Goal: Navigation & Orientation: Find specific page/section

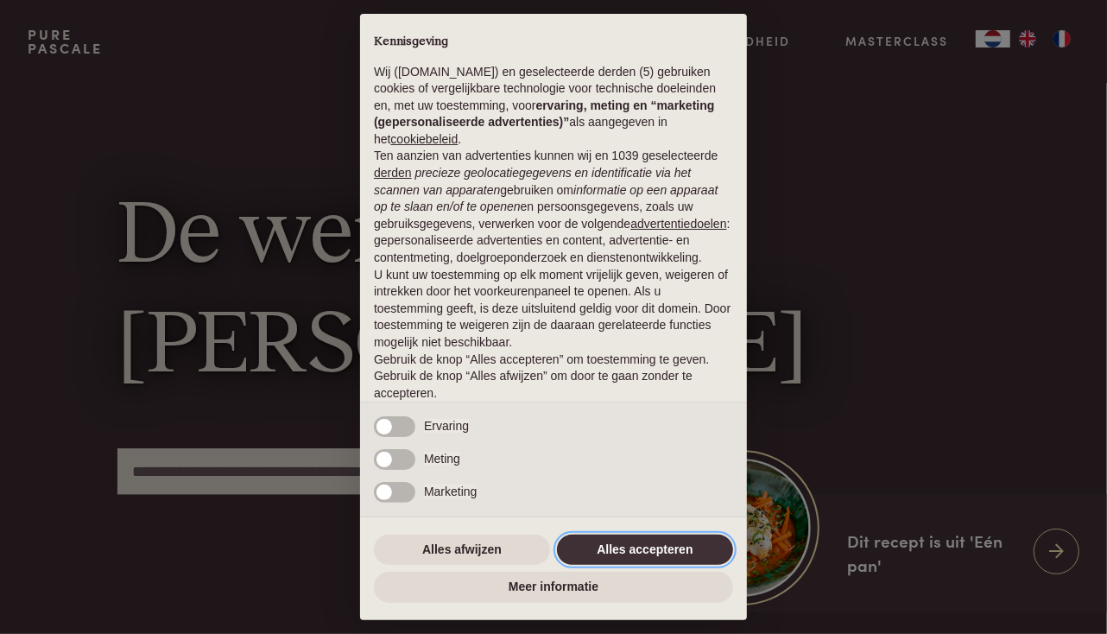
click at [599, 546] on button "Alles accepteren" at bounding box center [645, 549] width 176 height 31
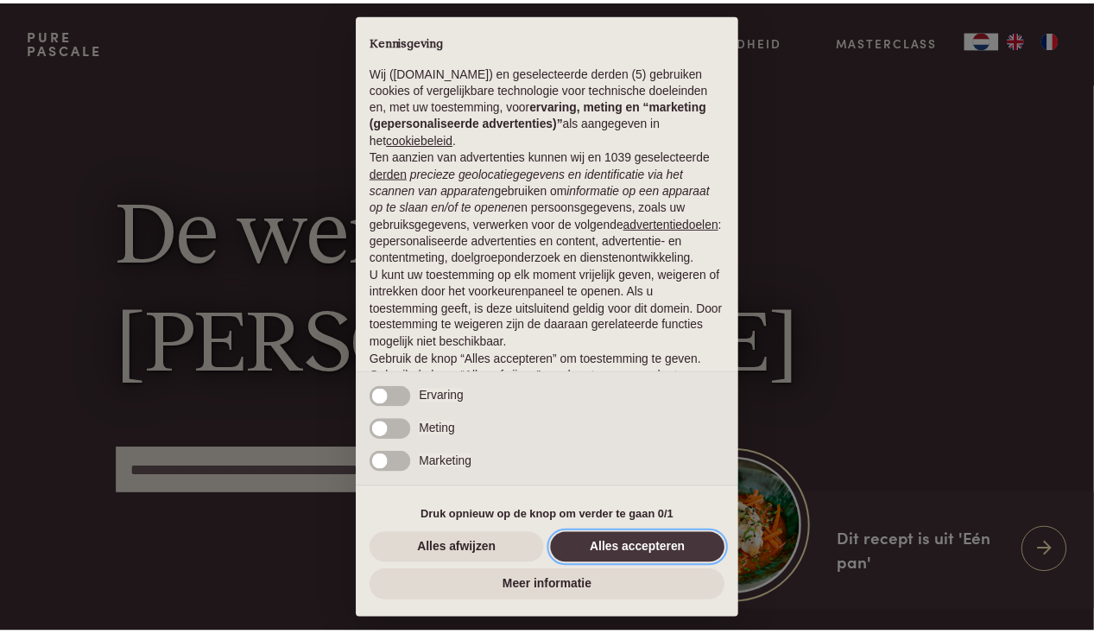
scroll to position [60, 0]
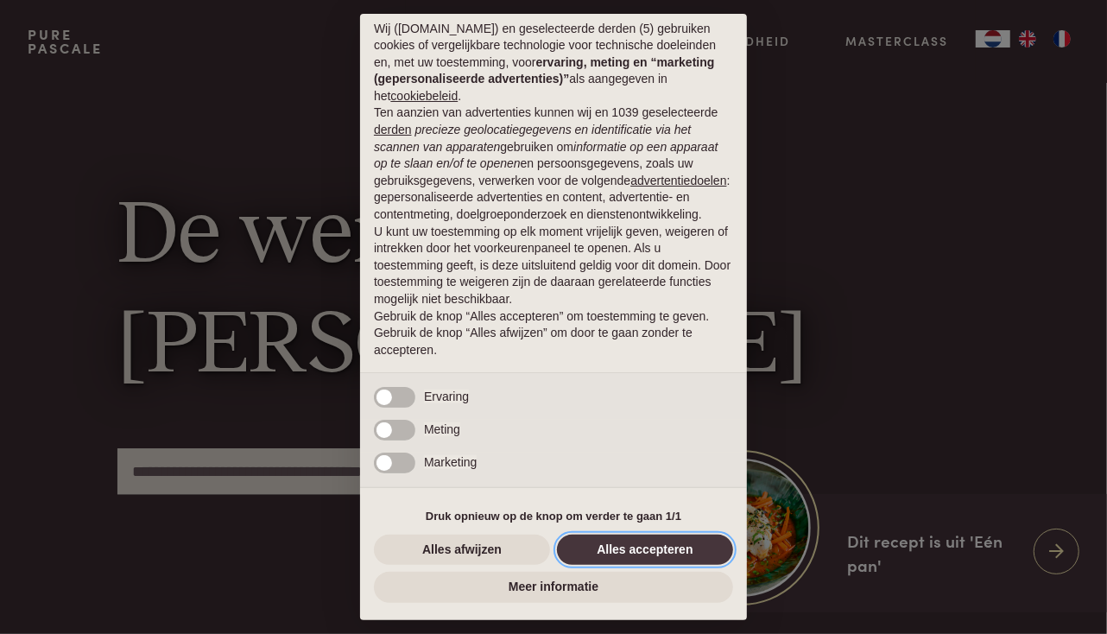
click at [601, 550] on button "Alles accepteren" at bounding box center [645, 549] width 176 height 31
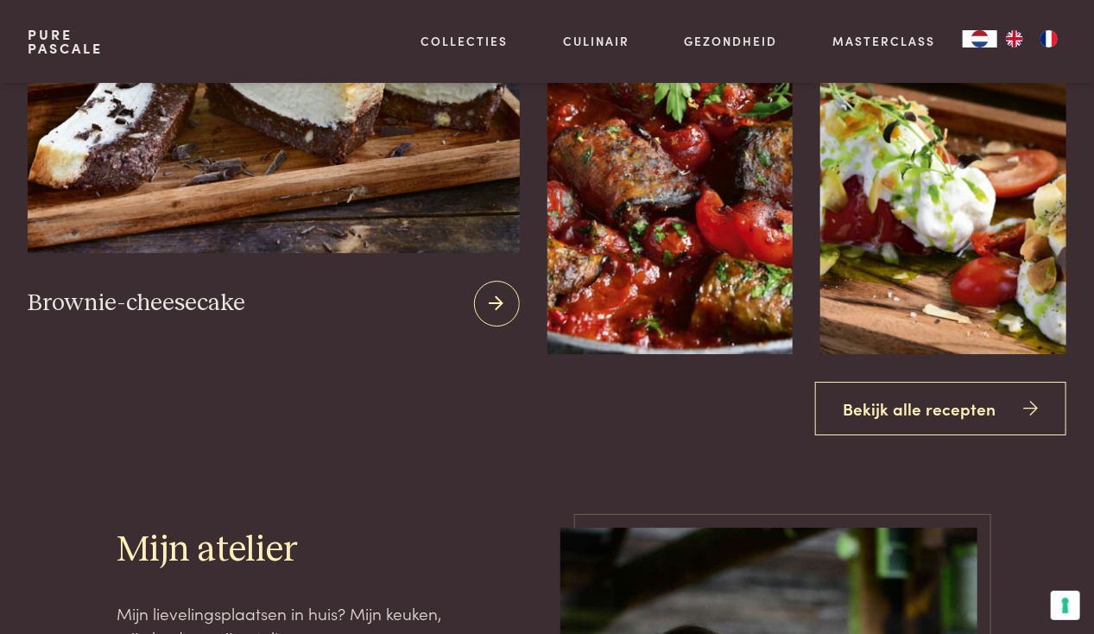
scroll to position [1813, 0]
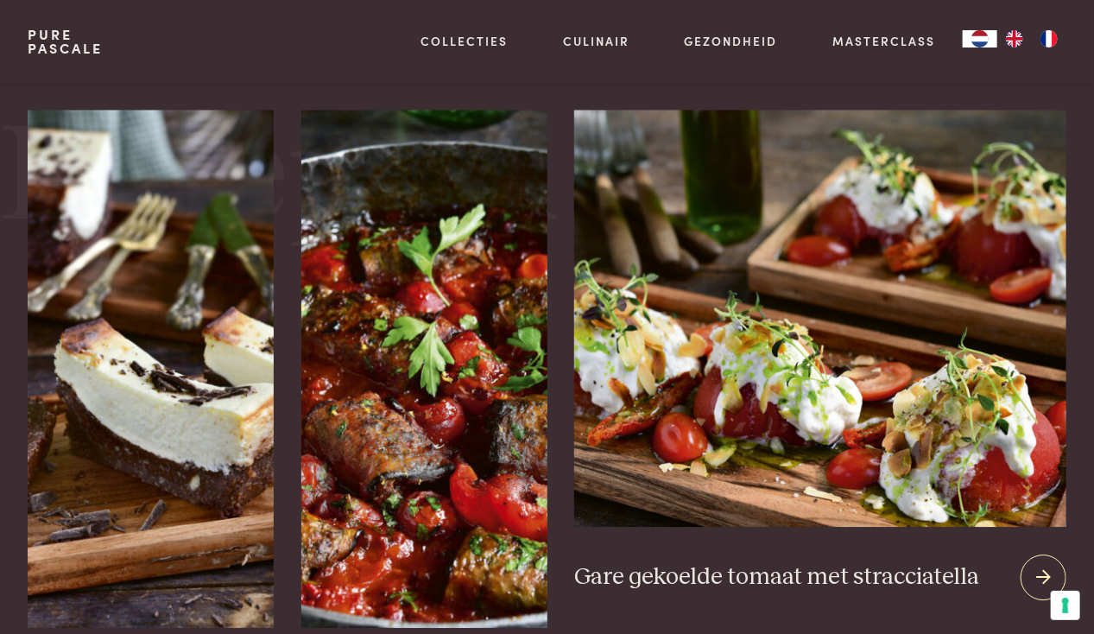
click at [1038, 572] on icon at bounding box center [1043, 577] width 15 height 25
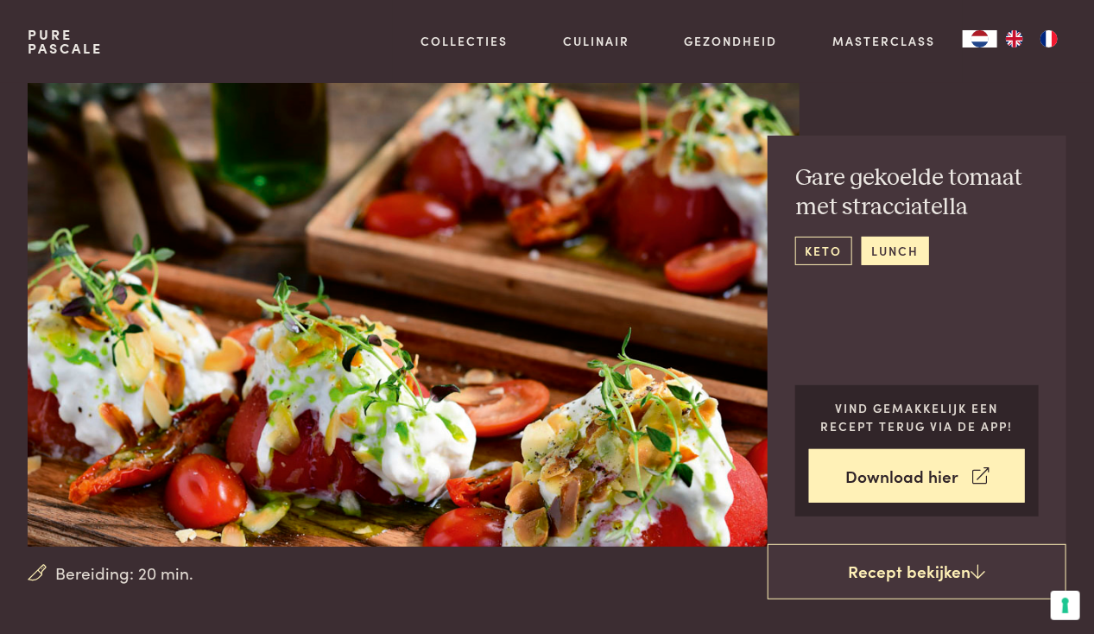
click at [826, 247] on link "keto" at bounding box center [823, 251] width 57 height 28
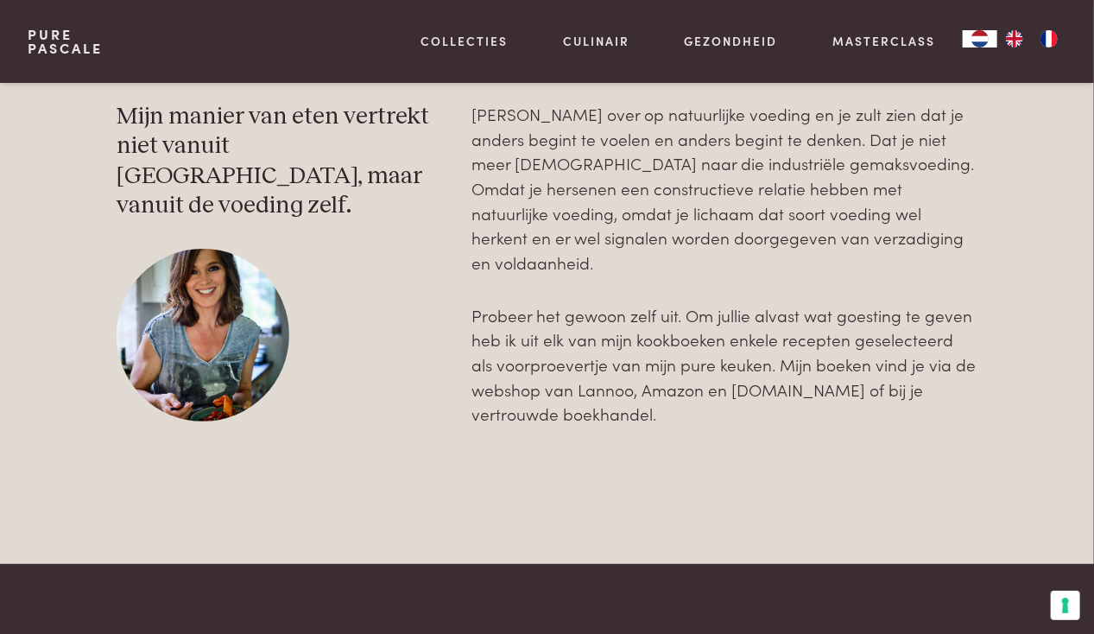
scroll to position [4767, 0]
